Goal: Task Accomplishment & Management: Complete application form

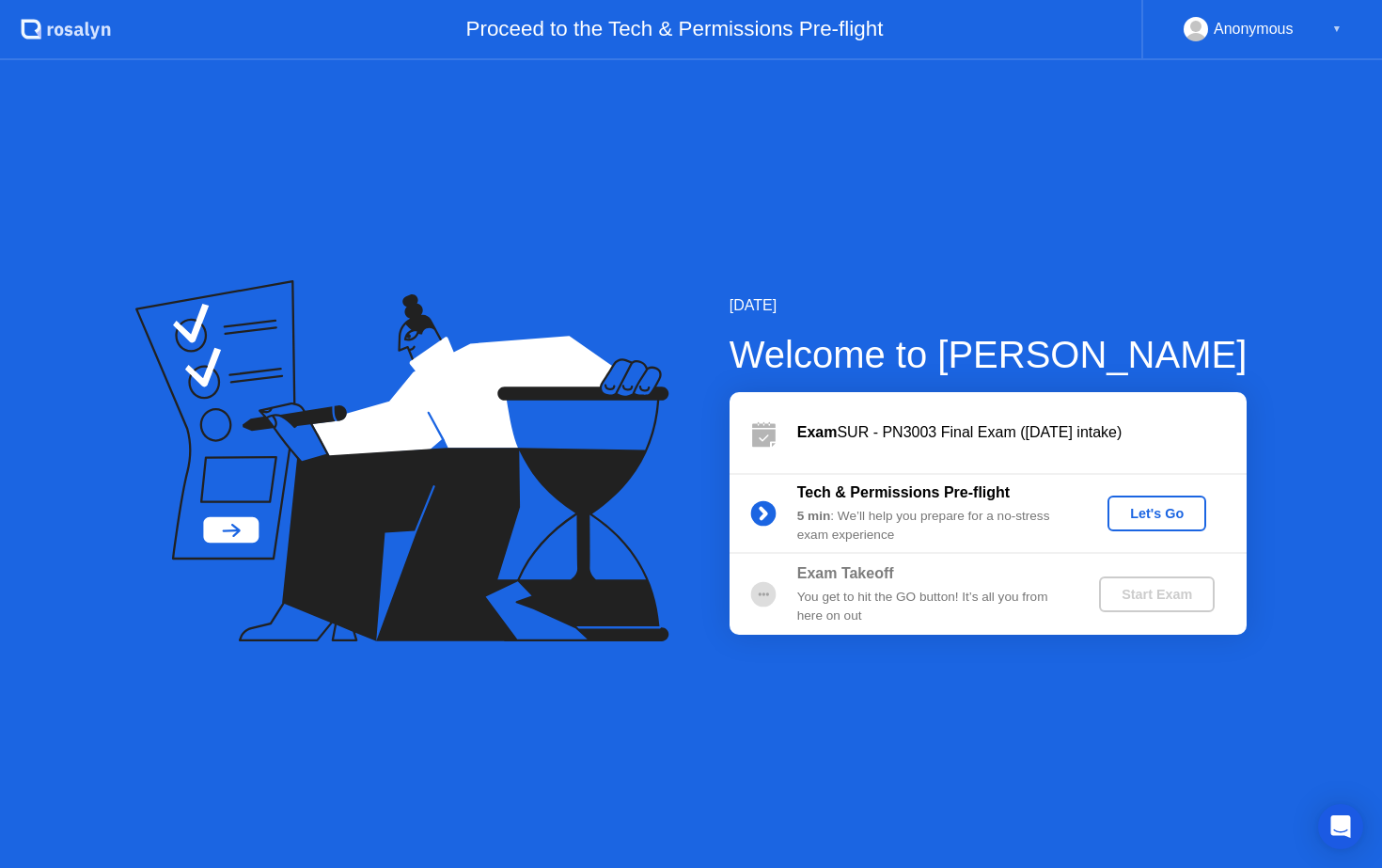
click at [1139, 501] on button "Let's Go" at bounding box center [1157, 513] width 99 height 36
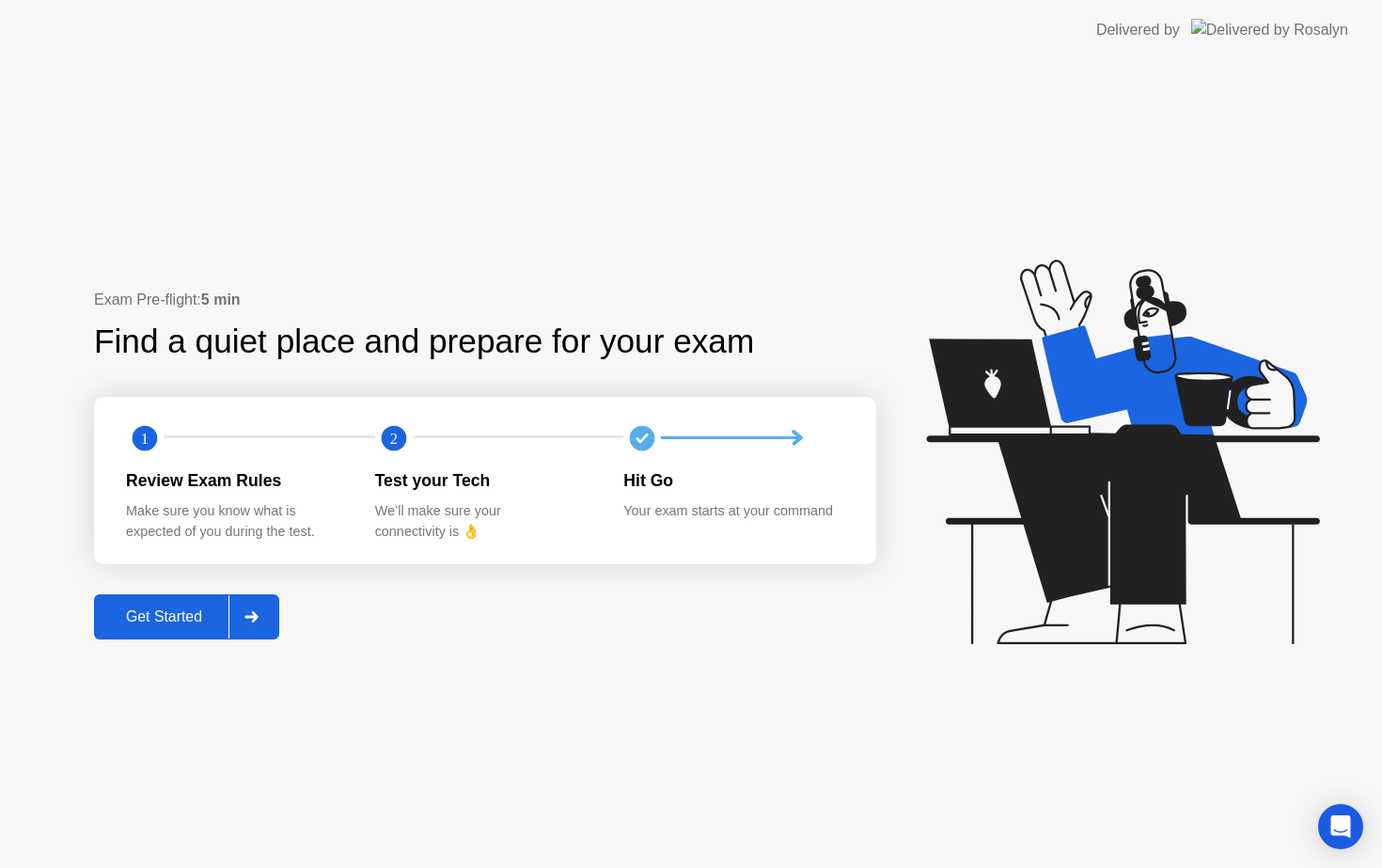
click at [180, 609] on div "Get Started" at bounding box center [164, 616] width 129 height 17
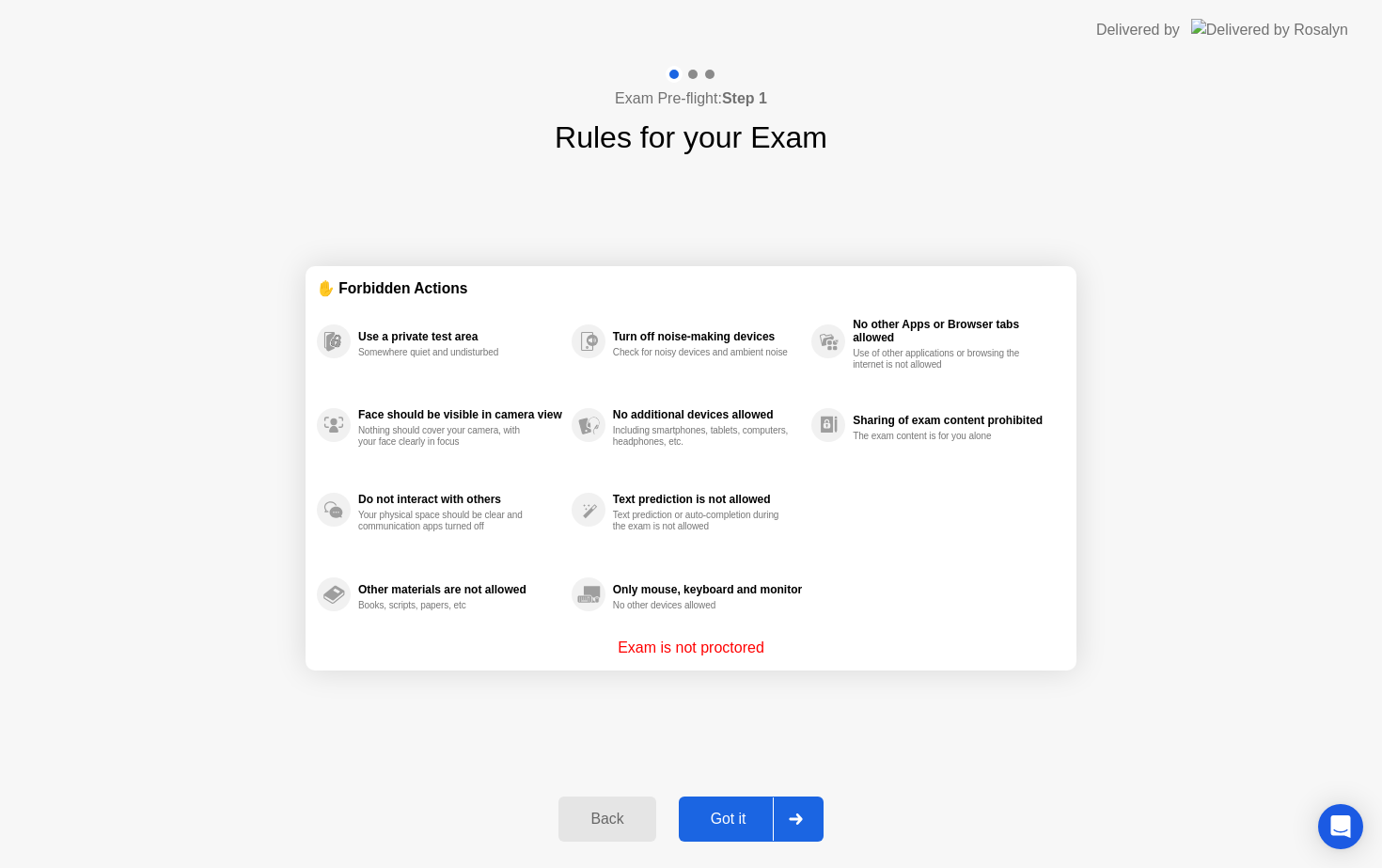
click at [717, 814] on div "Got it" at bounding box center [729, 818] width 89 height 17
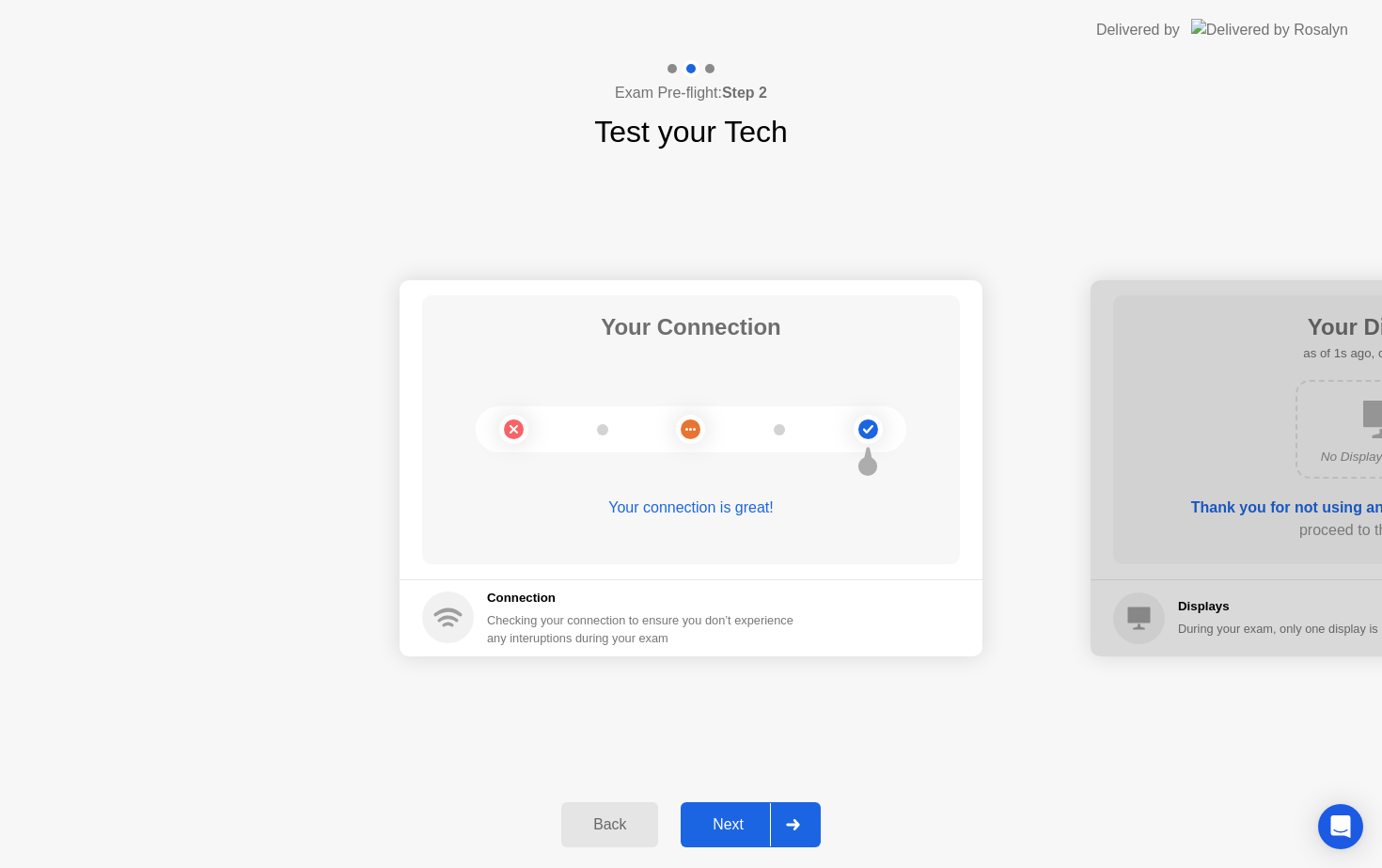
click at [740, 816] on div "Next" at bounding box center [729, 824] width 84 height 17
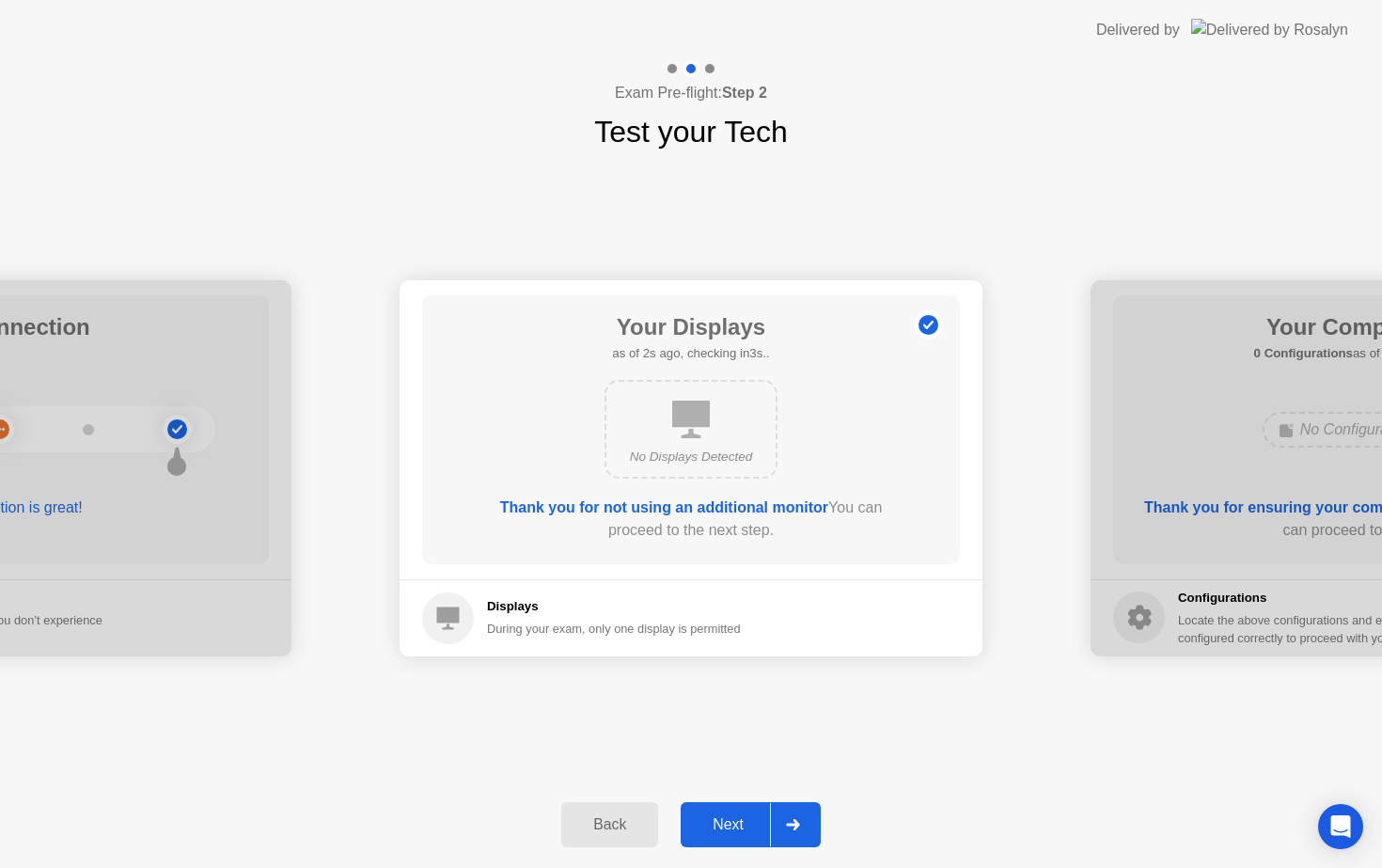
click at [724, 816] on div "Next" at bounding box center [729, 824] width 84 height 17
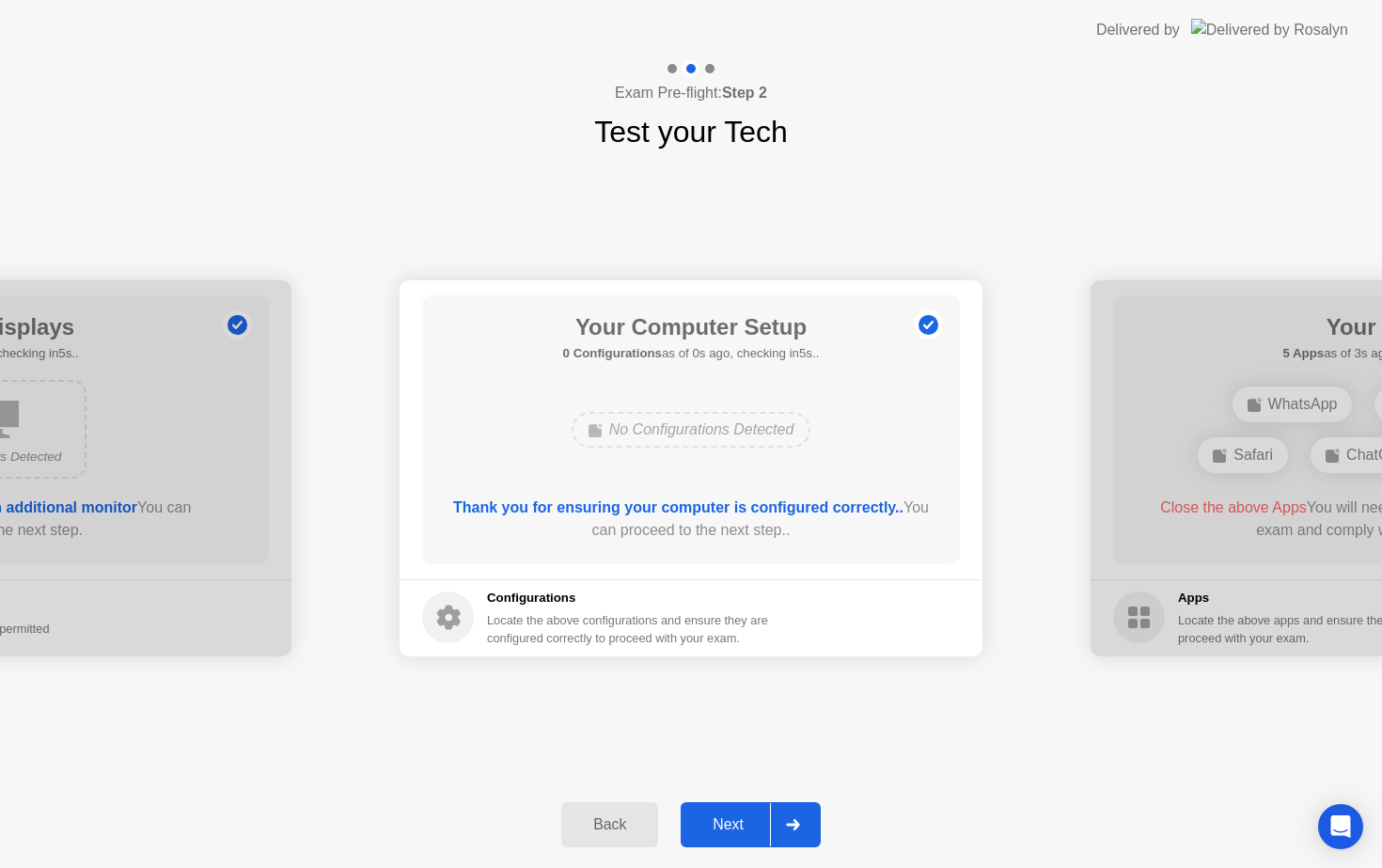
click at [724, 816] on div "Next" at bounding box center [729, 824] width 84 height 17
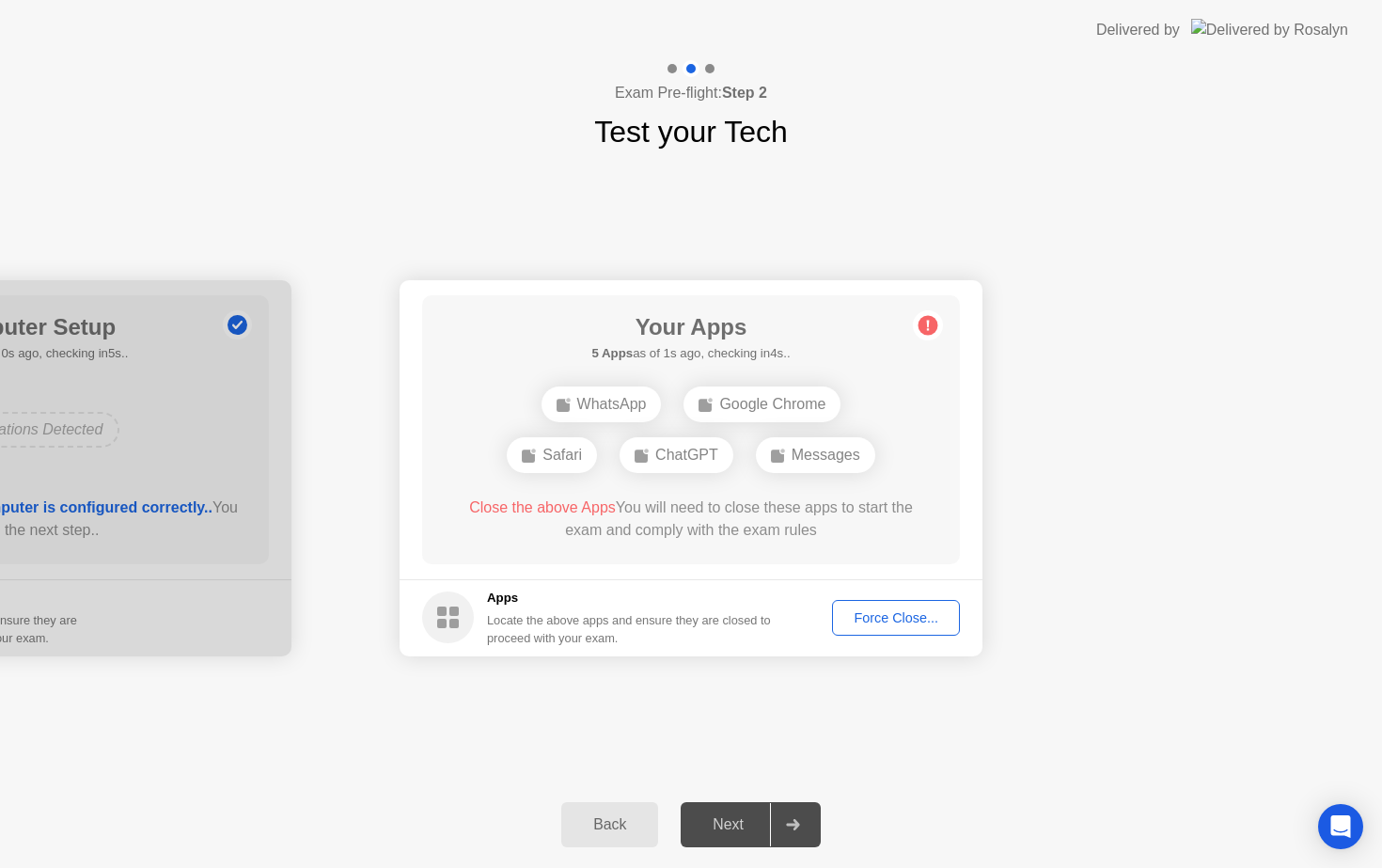
click at [873, 611] on div "Force Close..." at bounding box center [896, 617] width 115 height 15
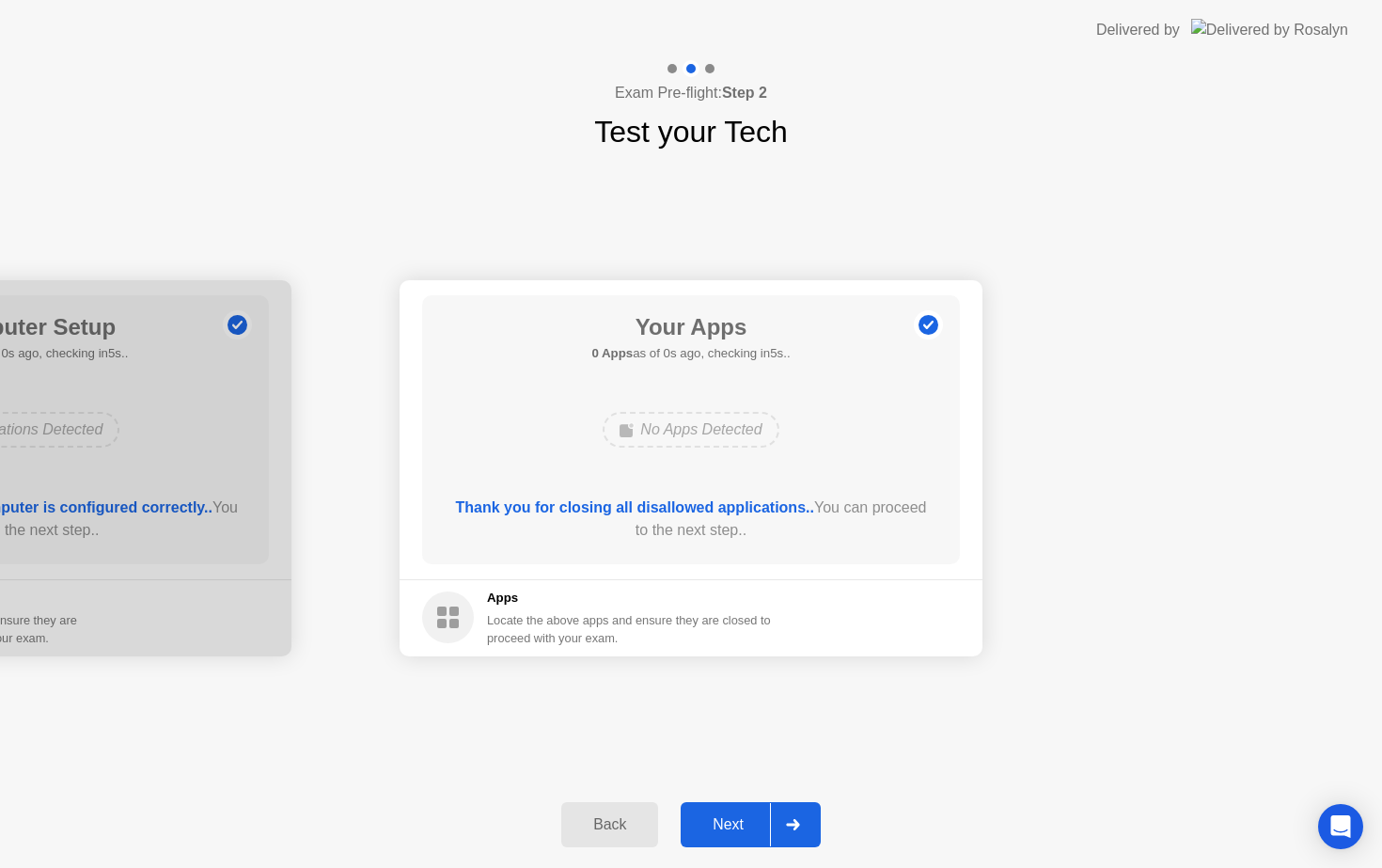
click at [750, 838] on button "Next" at bounding box center [751, 825] width 140 height 45
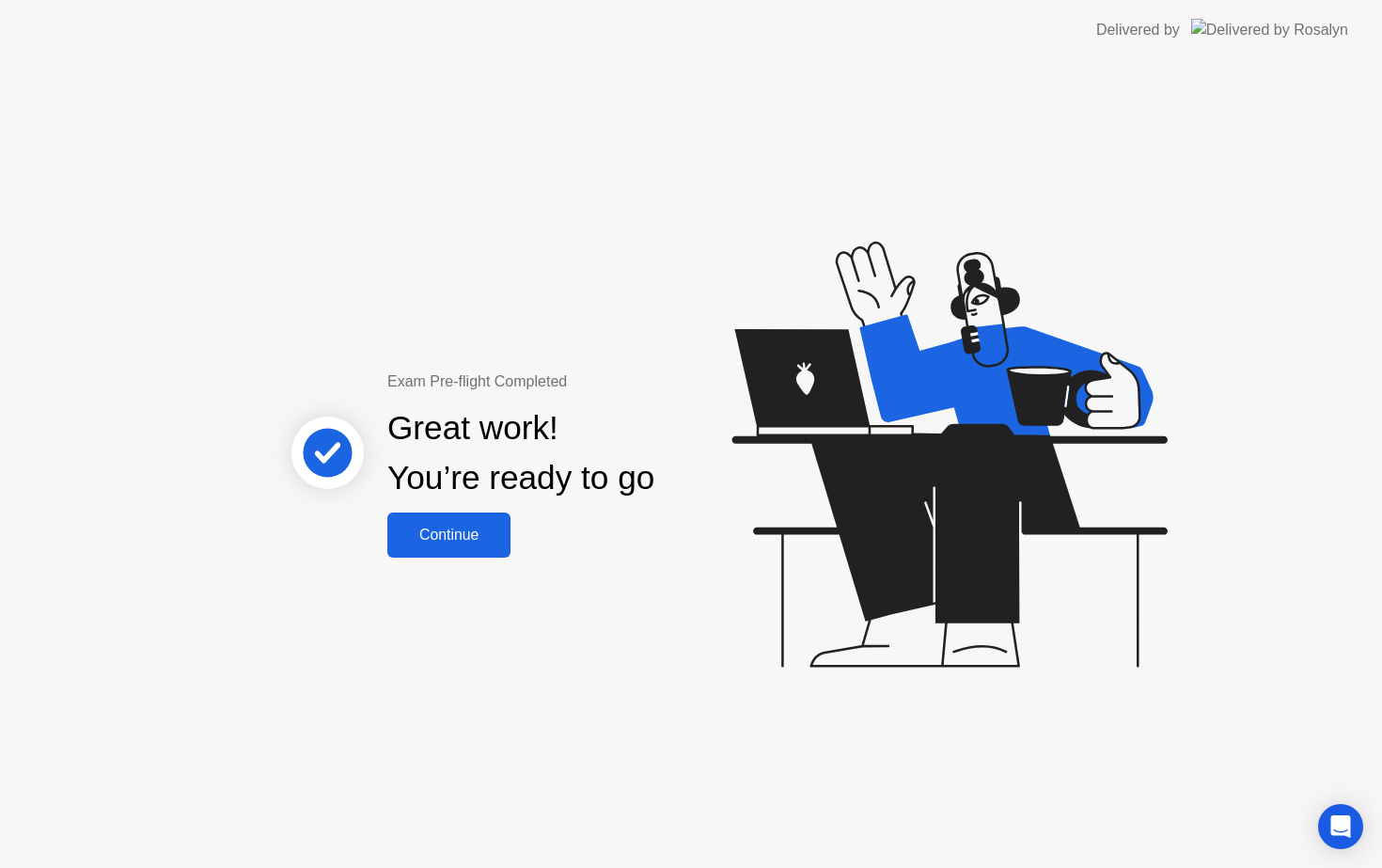
click at [444, 543] on div "Continue" at bounding box center [449, 534] width 112 height 17
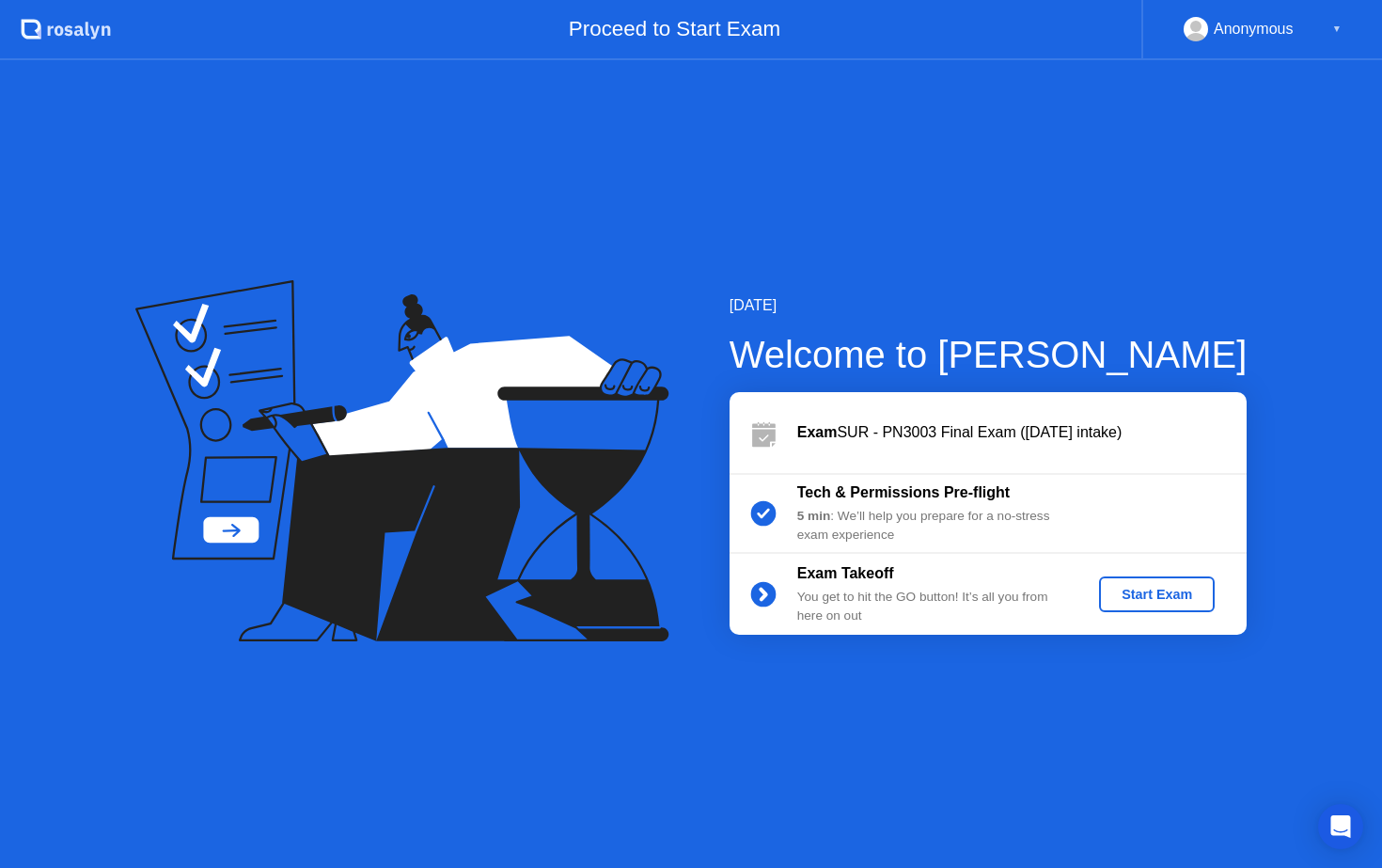
click at [1182, 609] on button "Start Exam" at bounding box center [1157, 594] width 116 height 36
